Goal: Check status: Check status

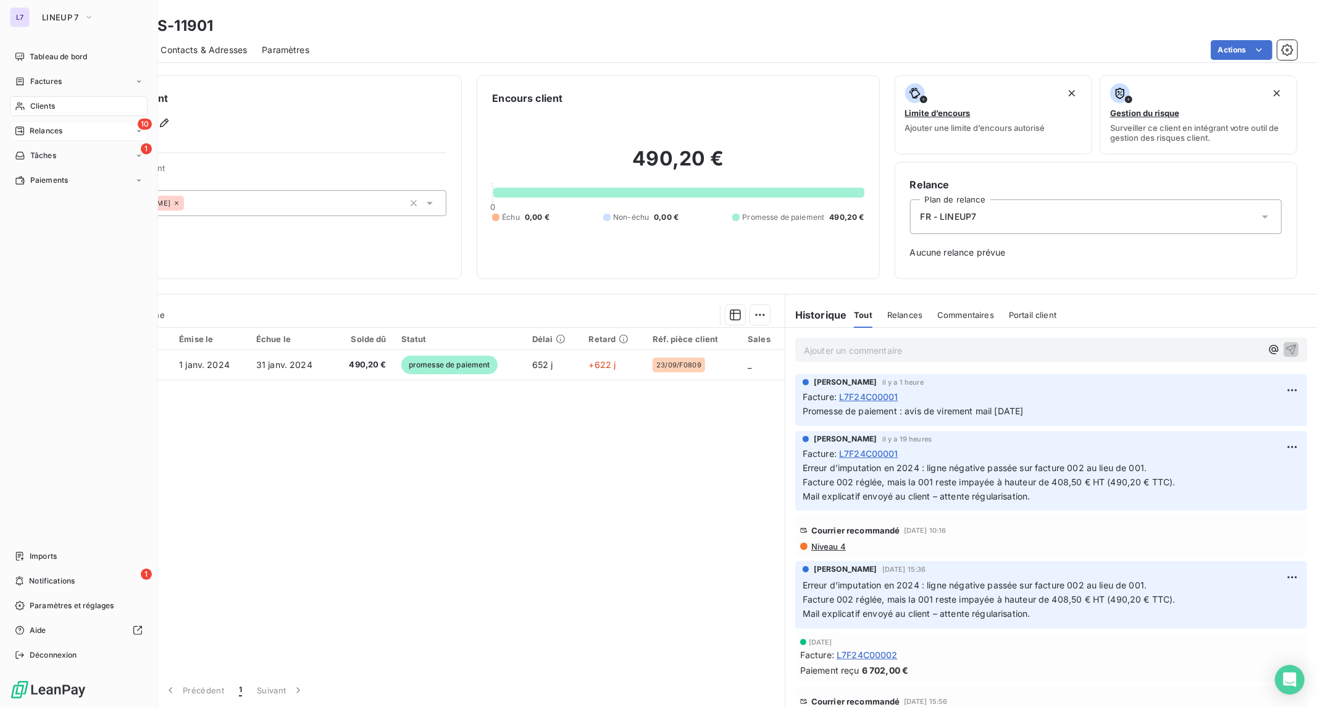
click at [33, 132] on span "Relances" at bounding box center [46, 130] width 33 height 11
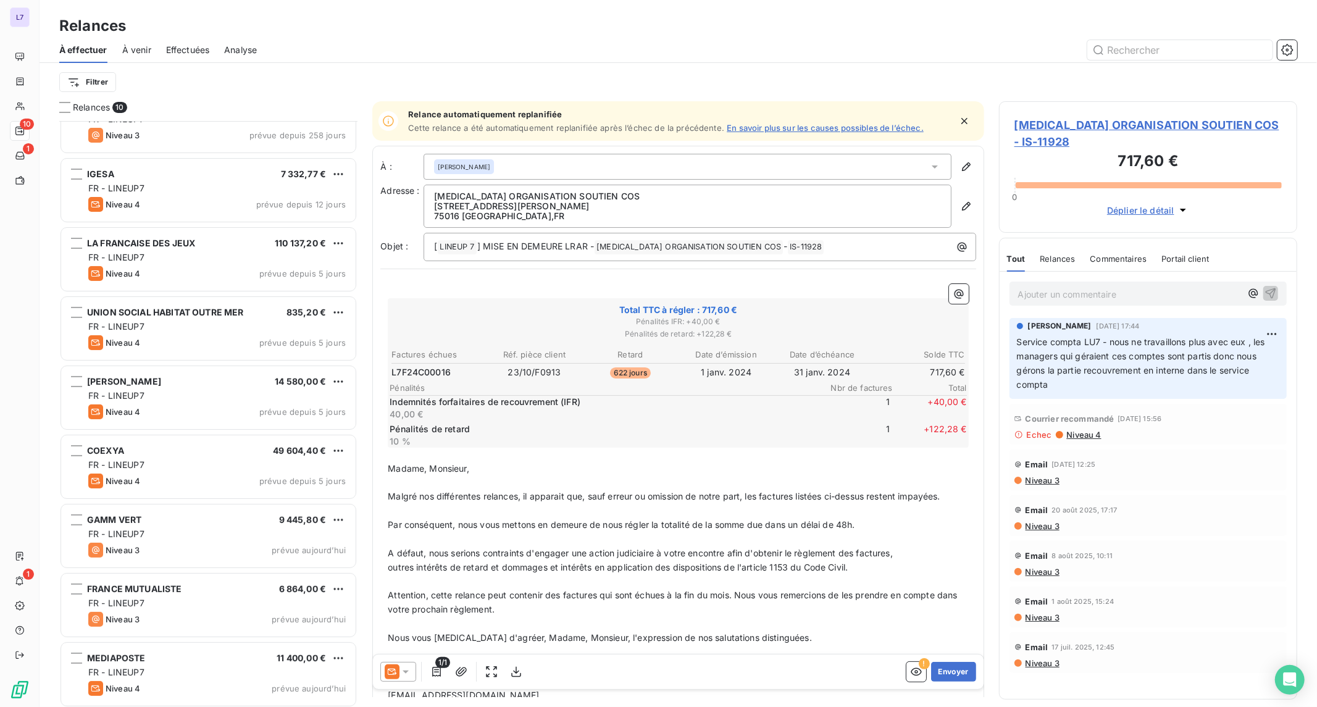
scroll to position [106, 0]
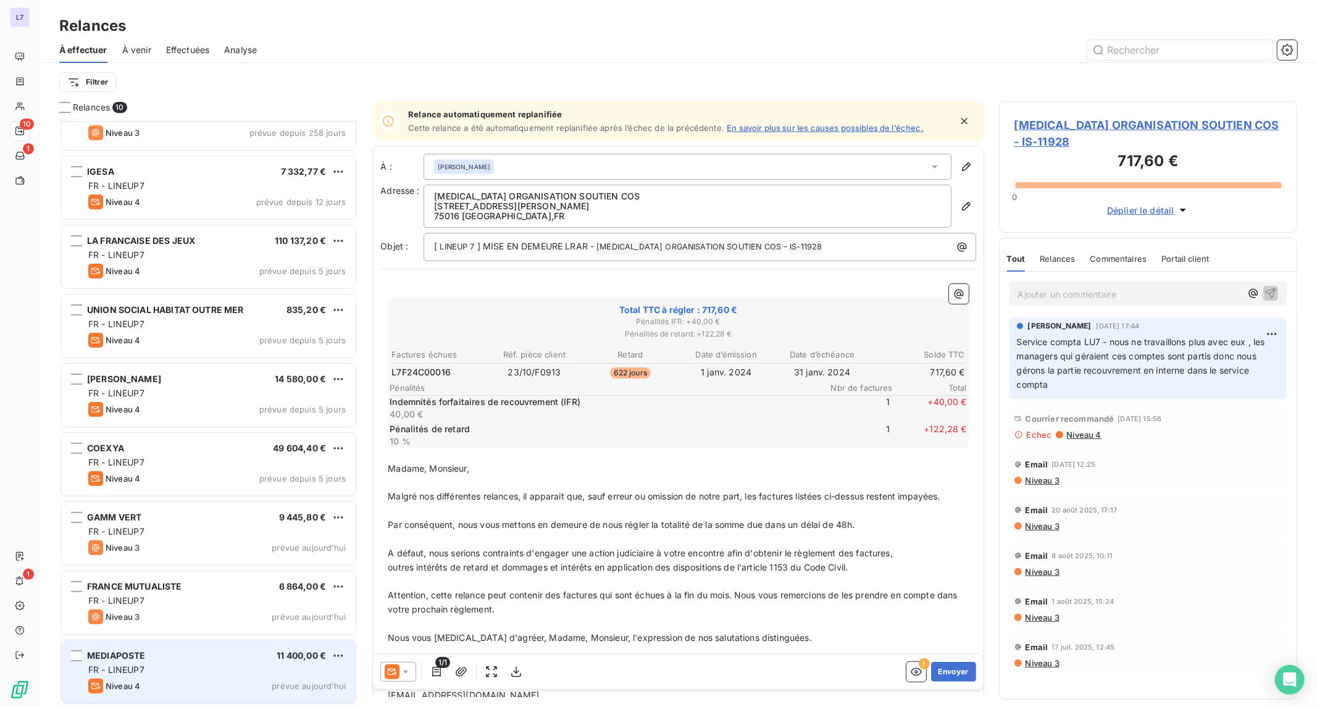
click at [222, 661] on div "MEDIAPOSTE 11 400,00 €" at bounding box center [217, 655] width 258 height 11
